Goal: Complete application form

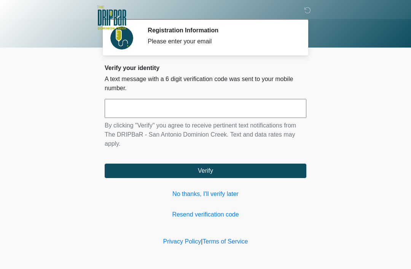
click at [138, 117] on input "text" at bounding box center [205, 108] width 201 height 19
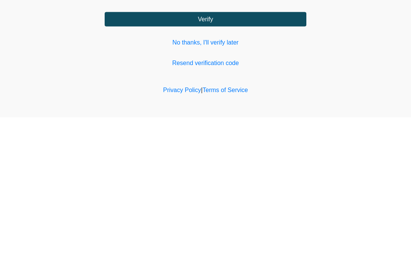
click at [226, 210] on link "Resend verification code" at bounding box center [205, 214] width 201 height 9
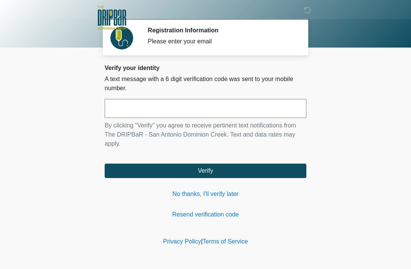
click at [220, 41] on div "Please enter your email" at bounding box center [220, 41] width 147 height 9
click at [222, 111] on input "text" at bounding box center [205, 108] width 201 height 19
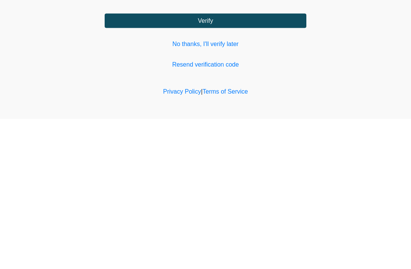
click at [220, 189] on link "No thanks, I'll verify later" at bounding box center [205, 193] width 201 height 9
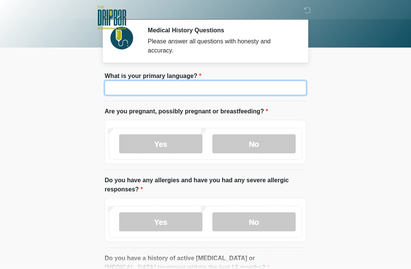
click at [232, 92] on input "What is your primary language?" at bounding box center [205, 88] width 201 height 14
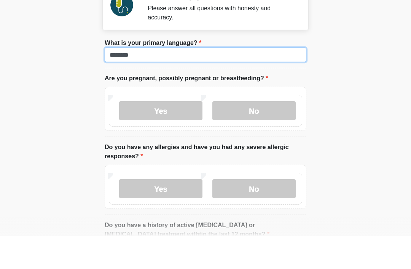
type input "*******"
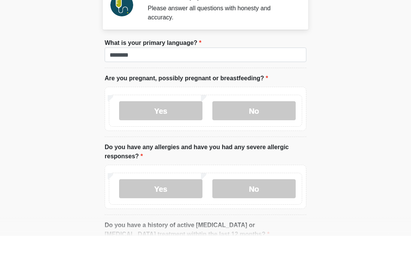
click at [247, 134] on label "No" at bounding box center [253, 143] width 83 height 19
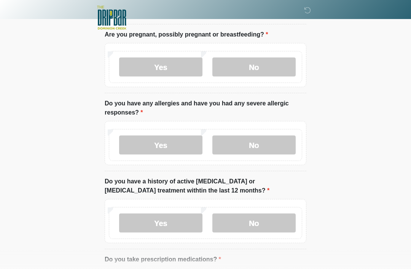
scroll to position [77, 0]
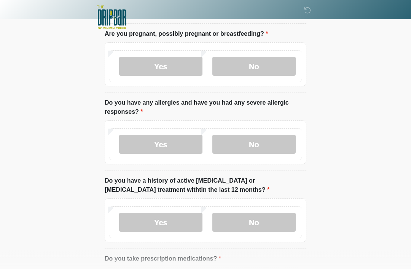
click at [261, 148] on label "No" at bounding box center [253, 144] width 83 height 19
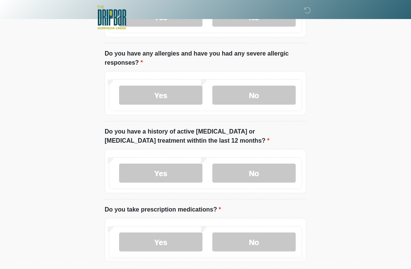
scroll to position [127, 0]
click at [264, 178] on label "No" at bounding box center [253, 172] width 83 height 19
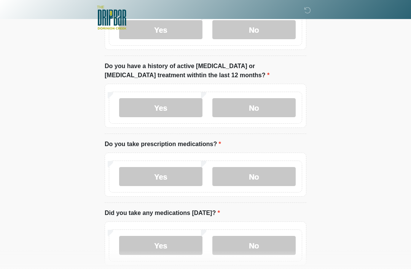
scroll to position [205, 0]
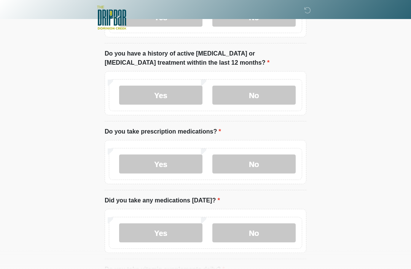
click at [270, 163] on label "No" at bounding box center [253, 163] width 83 height 19
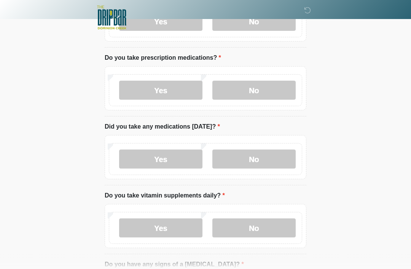
scroll to position [284, 0]
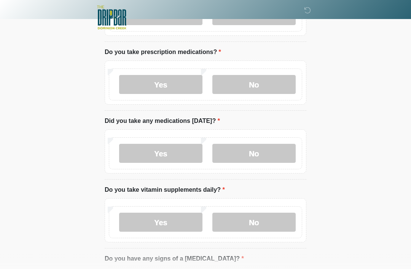
click at [267, 150] on label "No" at bounding box center [253, 153] width 83 height 19
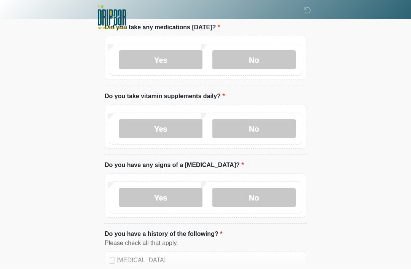
scroll to position [384, 0]
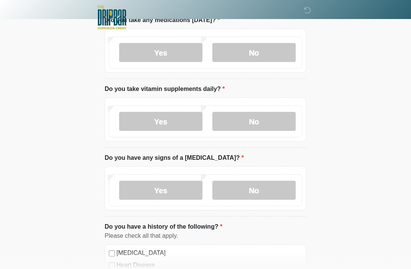
click at [177, 117] on label "Yes" at bounding box center [160, 121] width 83 height 19
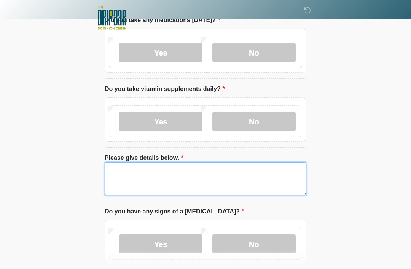
click at [206, 177] on textarea "Please give details below." at bounding box center [205, 178] width 201 height 33
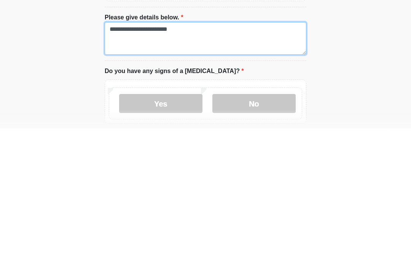
type textarea "**********"
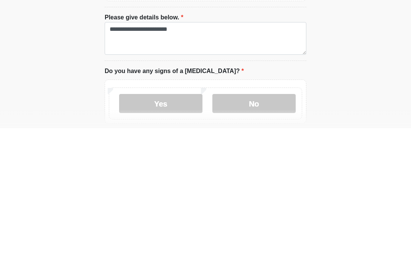
click at [263, 235] on label "No" at bounding box center [253, 244] width 83 height 19
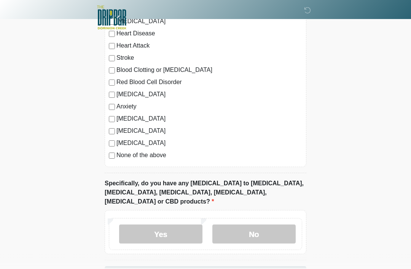
scroll to position [687, 0]
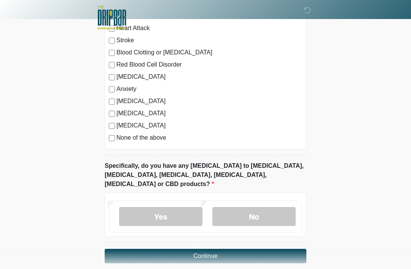
click at [153, 133] on label "None of the above" at bounding box center [208, 137] width 185 height 9
click at [274, 207] on label "No" at bounding box center [253, 216] width 83 height 19
click at [257, 249] on button "Continue" at bounding box center [205, 256] width 201 height 14
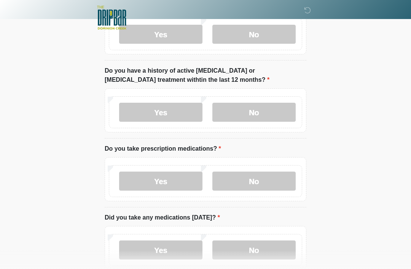
scroll to position [0, 0]
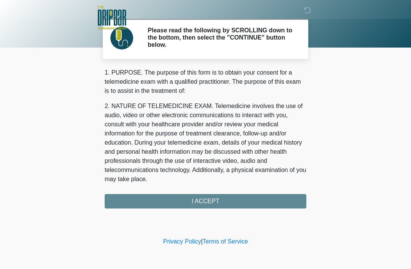
click at [231, 203] on div "1. PURPOSE. The purpose of this form is to obtain your consent for a telemedici…" at bounding box center [205, 138] width 201 height 140
click at [216, 199] on div "1. PURPOSE. The purpose of this form is to obtain your consent for a telemedici…" at bounding box center [205, 138] width 201 height 140
click at [219, 204] on div "1. PURPOSE. The purpose of this form is to obtain your consent for a telemedici…" at bounding box center [205, 138] width 201 height 140
click at [220, 203] on div "1. PURPOSE. The purpose of this form is to obtain your consent for a telemedici…" at bounding box center [205, 138] width 201 height 140
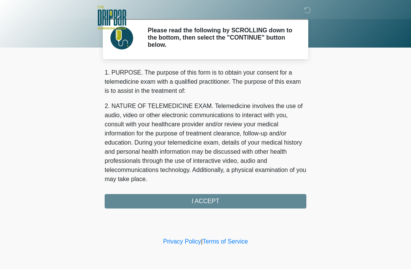
click at [219, 205] on div "1. PURPOSE. The purpose of this form is to obtain your consent for a telemedici…" at bounding box center [205, 138] width 201 height 140
click at [217, 203] on div "1. PURPOSE. The purpose of this form is to obtain your consent for a telemedici…" at bounding box center [205, 138] width 201 height 140
click at [220, 201] on div "1. PURPOSE. The purpose of this form is to obtain your consent for a telemedici…" at bounding box center [205, 138] width 201 height 140
click at [217, 208] on div "1. PURPOSE. The purpose of this form is to obtain your consent for a telemedici…" at bounding box center [205, 138] width 201 height 140
click at [215, 200] on div "1. PURPOSE. The purpose of this form is to obtain your consent for a telemedici…" at bounding box center [205, 138] width 201 height 140
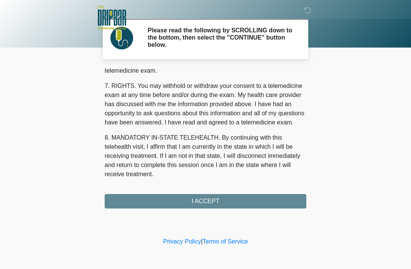
scroll to position [333, 0]
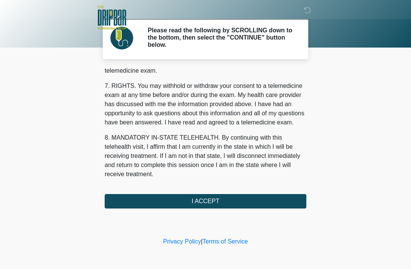
click at [218, 200] on button "I ACCEPT" at bounding box center [205, 201] width 201 height 14
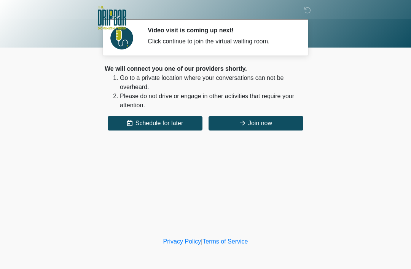
click at [269, 125] on button "Join now" at bounding box center [255, 123] width 95 height 14
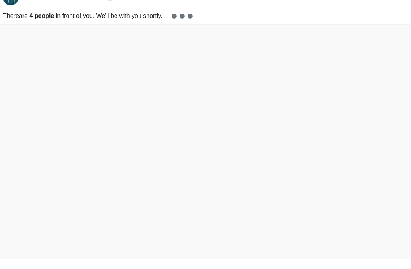
scroll to position [2, 0]
